Goal: Find specific fact: Find specific fact

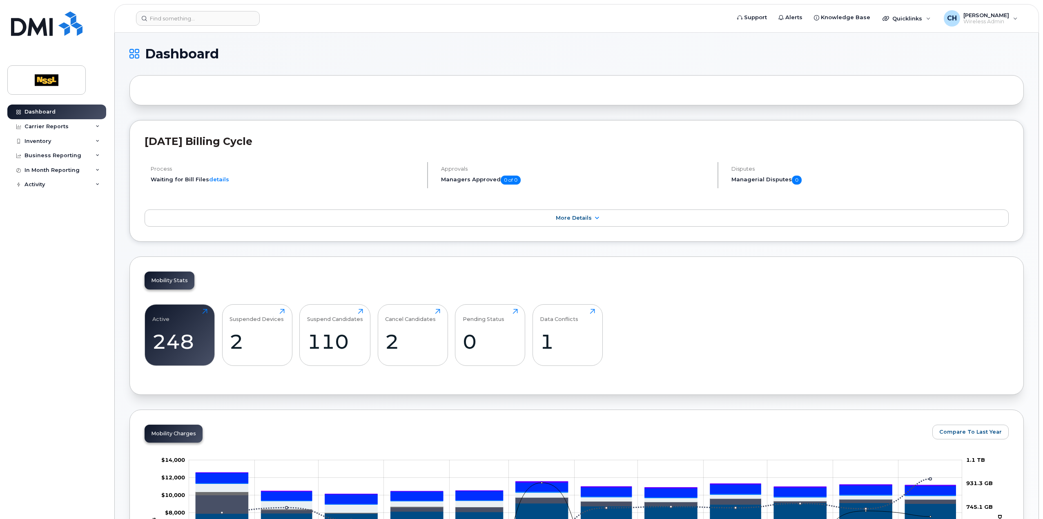
click at [182, 27] on header "Support Alerts Knowledge Base Quicklinks Suspend / Cancel Device Change SIM Car…" at bounding box center [576, 18] width 925 height 29
click at [181, 22] on input at bounding box center [198, 18] width 124 height 15
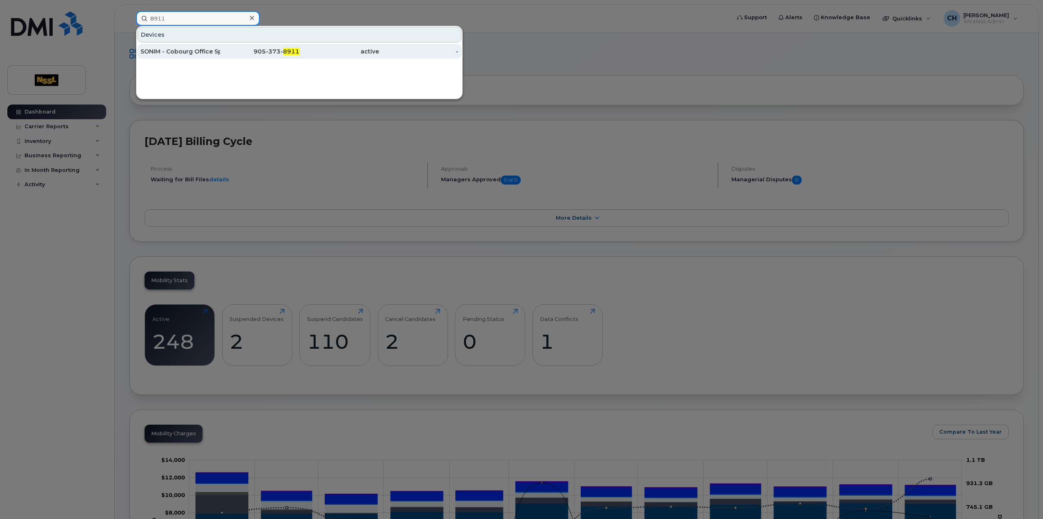
type input "8911"
click at [201, 48] on div "SONIM - Cobourg Office Spare" at bounding box center [180, 51] width 80 height 8
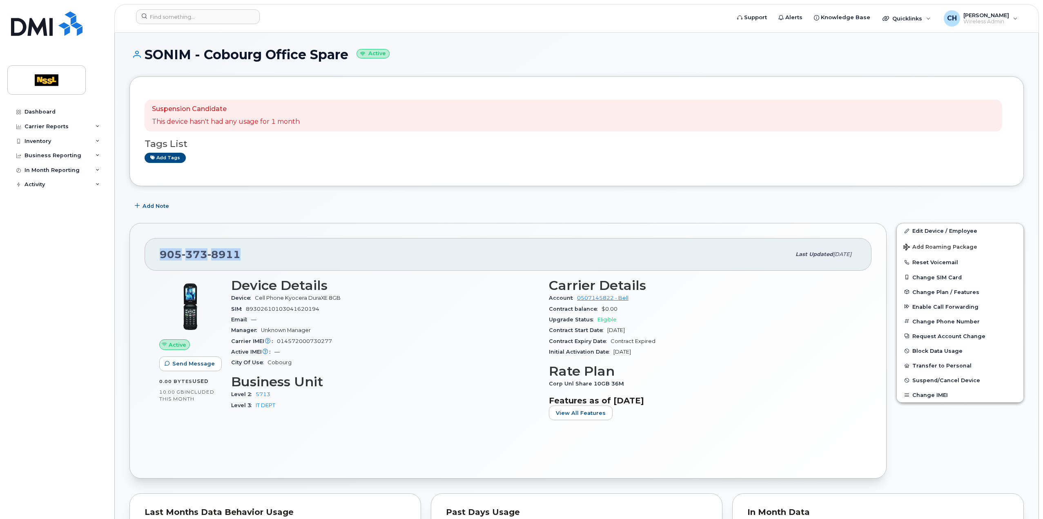
drag, startPoint x: 241, startPoint y: 254, endPoint x: 157, endPoint y: 254, distance: 84.1
click at [157, 254] on div "905 373 8911 Last updated Jun 12, 2025" at bounding box center [508, 254] width 727 height 33
copy span "905 373 8911"
